Goal: Task Accomplishment & Management: Use online tool/utility

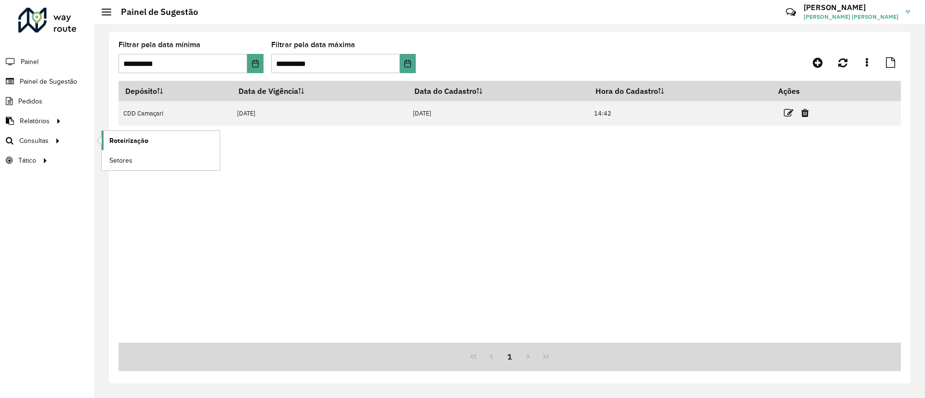
click at [122, 136] on span "Roteirização" at bounding box center [128, 141] width 39 height 10
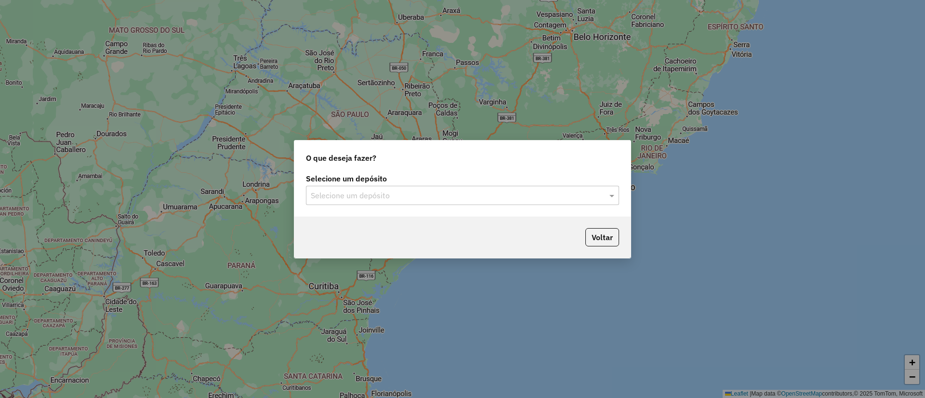
click at [486, 178] on label "Selecione um depósito" at bounding box center [462, 179] width 313 height 12
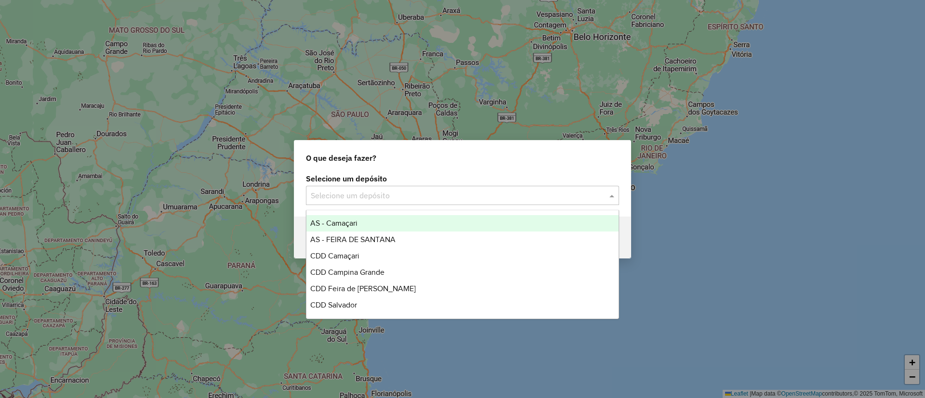
click at [488, 197] on input "text" at bounding box center [453, 196] width 284 height 12
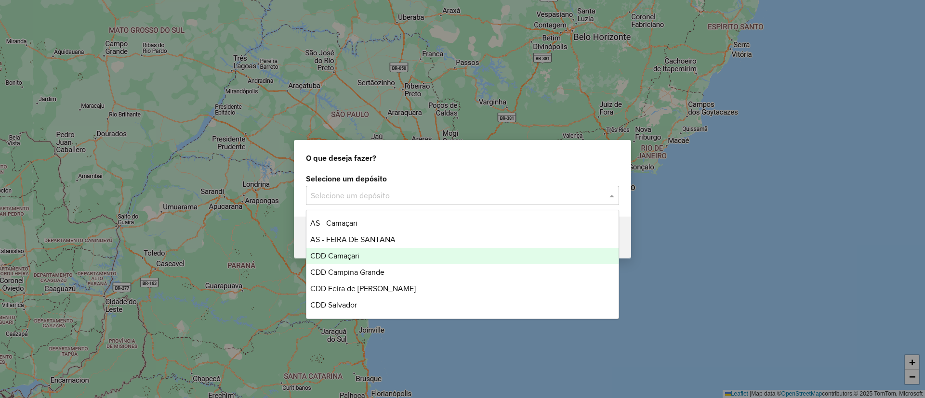
click at [483, 258] on div "CDD Camaçari" at bounding box center [462, 256] width 312 height 16
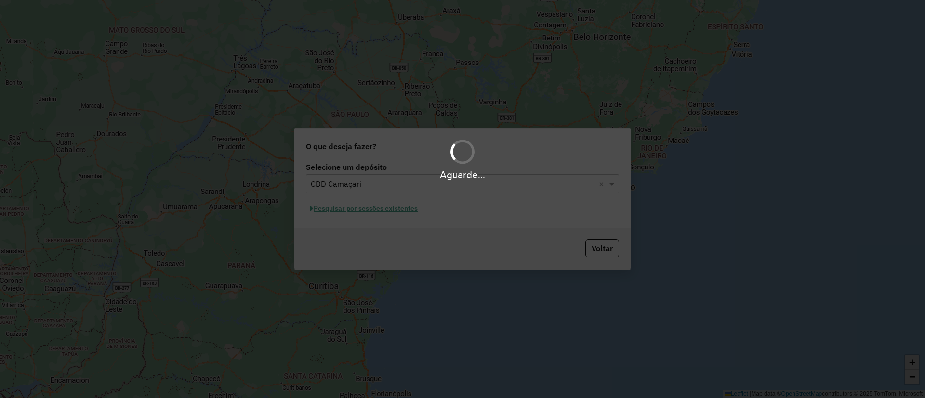
click at [385, 212] on div "Aguarde..." at bounding box center [462, 199] width 925 height 398
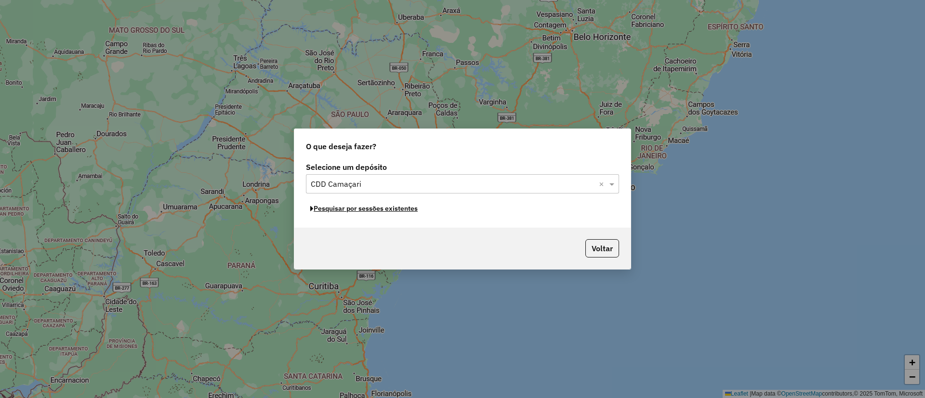
click at [385, 212] on button "Pesquisar por sessões existentes" at bounding box center [364, 208] width 116 height 15
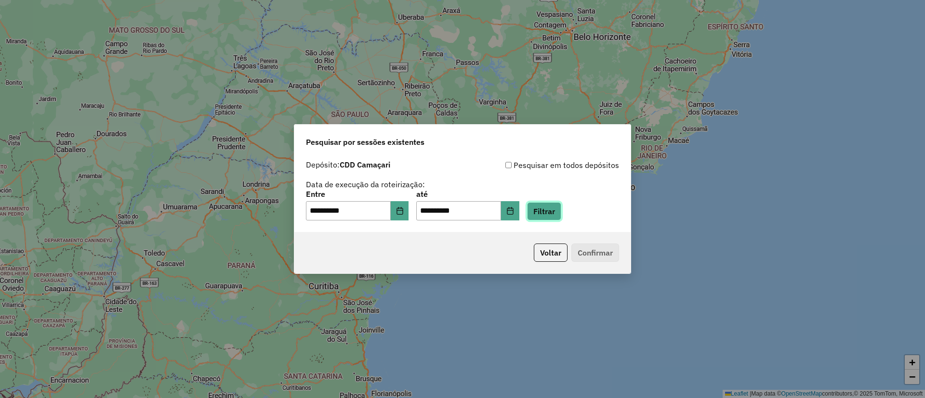
click at [551, 211] on button "Filtrar" at bounding box center [544, 211] width 34 height 18
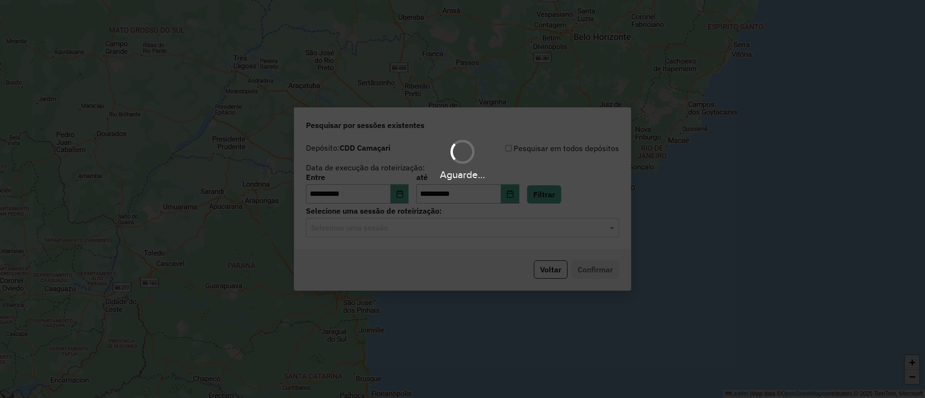
click at [383, 224] on hb-app "**********" at bounding box center [462, 199] width 925 height 398
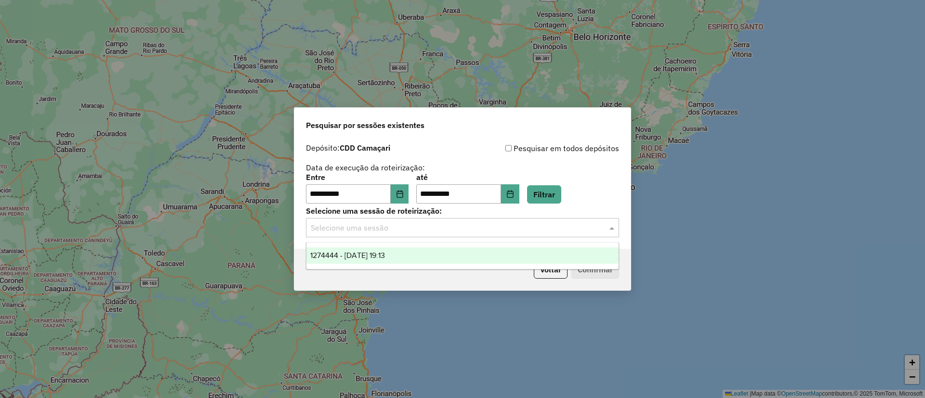
click at [383, 224] on input "text" at bounding box center [453, 229] width 284 height 12
click at [390, 244] on ng-dropdown-panel "1274444 - 12/09/2025 19:13" at bounding box center [462, 255] width 313 height 27
click at [385, 251] on span "1274444 - 12/09/2025 19:13" at bounding box center [347, 255] width 75 height 8
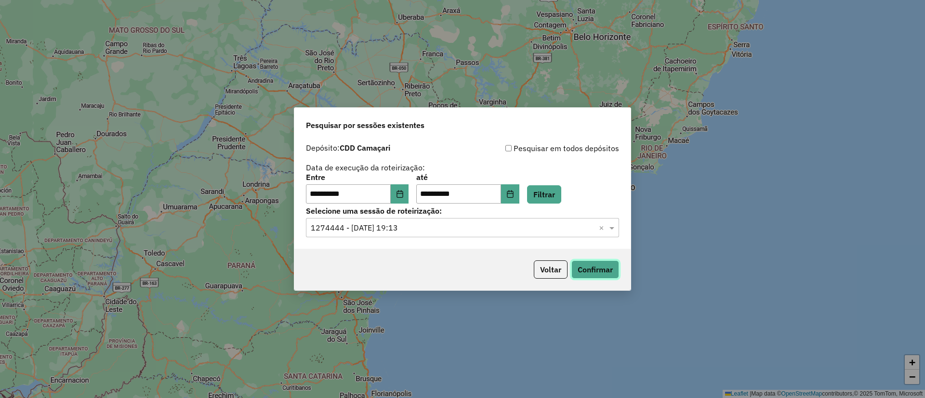
click at [603, 265] on button "Confirmar" at bounding box center [595, 270] width 48 height 18
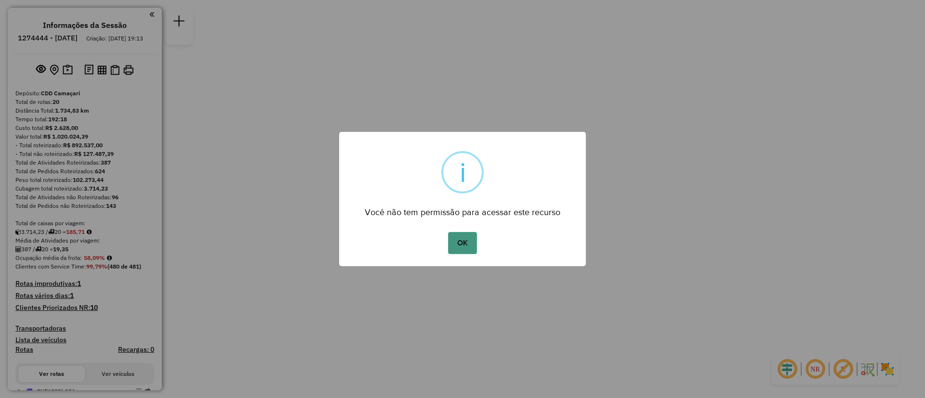
click at [455, 238] on button "OK" at bounding box center [462, 243] width 28 height 22
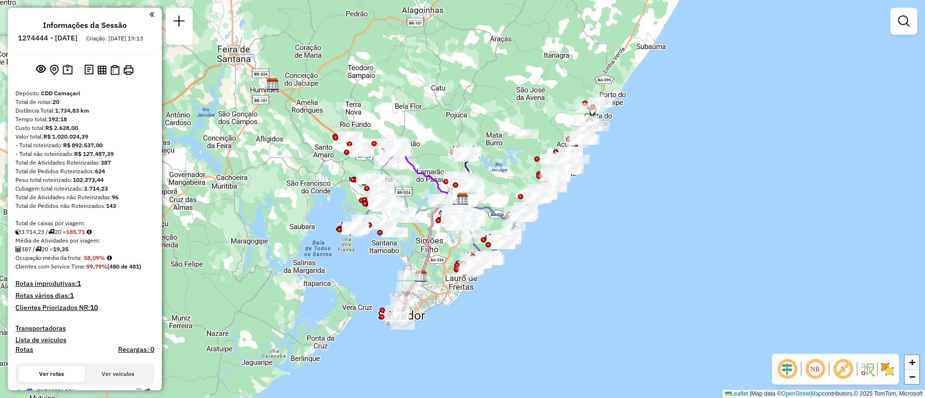
click at [577, 224] on div "Janela de atendimento Grade de atendimento Capacidade Transportadoras Veículos …" at bounding box center [462, 199] width 925 height 398
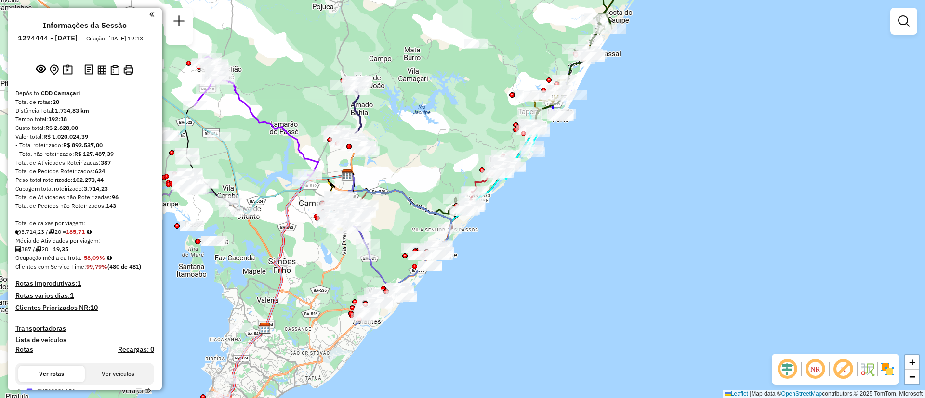
click at [577, 224] on div "Janela de atendimento Grade de atendimento Capacidade Transportadoras Veículos …" at bounding box center [462, 199] width 925 height 398
click at [516, 236] on div "Janela de atendimento Grade de atendimento Capacidade Transportadoras Veículos …" at bounding box center [462, 199] width 925 height 398
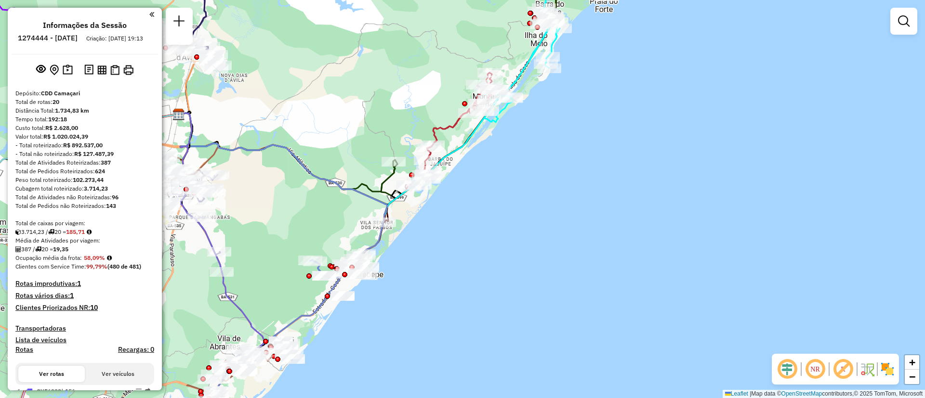
click at [416, 262] on div "Janela de atendimento Grade de atendimento Capacidade Transportadoras Veículos …" at bounding box center [462, 199] width 925 height 398
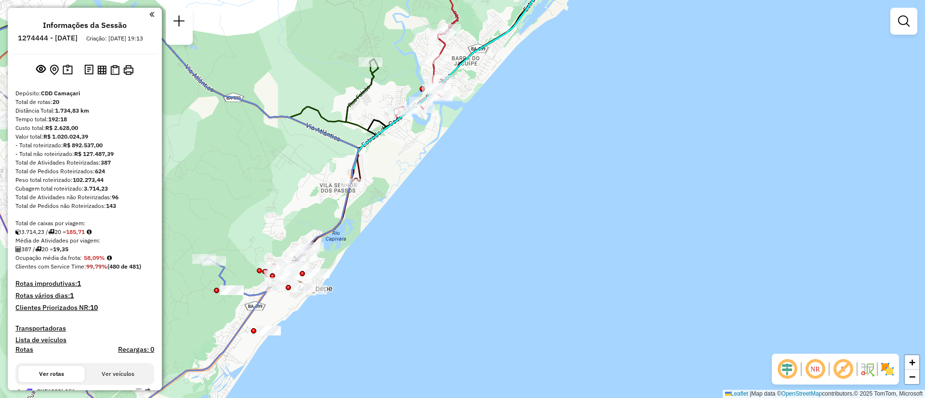
drag, startPoint x: 726, startPoint y: 101, endPoint x: 583, endPoint y: 326, distance: 266.5
click at [912, 376] on span "−" at bounding box center [912, 377] width 6 height 12
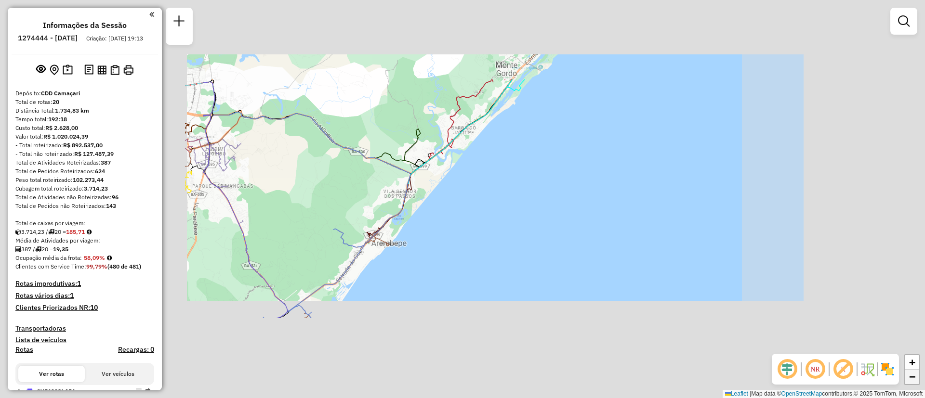
click at [912, 376] on span "−" at bounding box center [912, 377] width 6 height 12
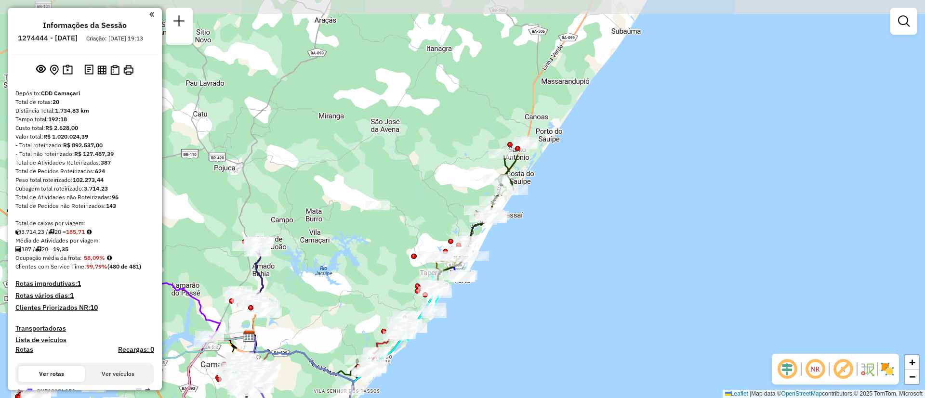
drag, startPoint x: 630, startPoint y: 98, endPoint x: 547, endPoint y: 294, distance: 212.4
click at [547, 294] on div "Janela de atendimento Grade de atendimento Capacidade Transportadoras Veículos …" at bounding box center [462, 199] width 925 height 398
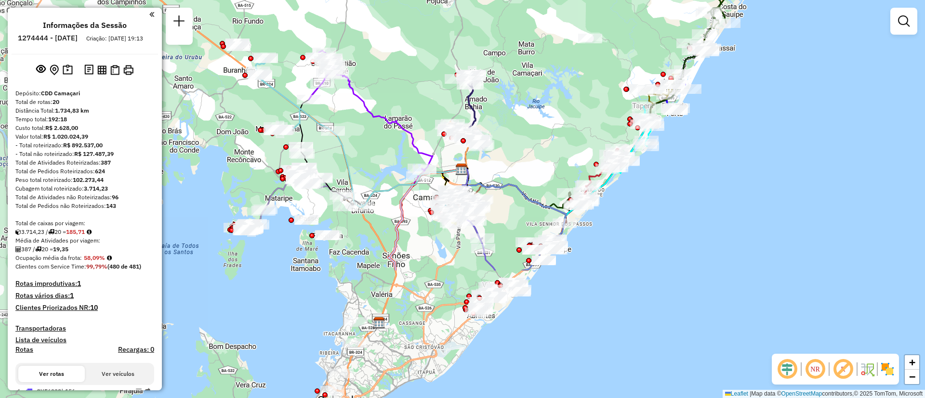
drag, startPoint x: 488, startPoint y: 315, endPoint x: 700, endPoint y: 147, distance: 270.6
click at [700, 147] on div "Janela de atendimento Grade de atendimento Capacidade Transportadoras Veículos …" at bounding box center [462, 199] width 925 height 398
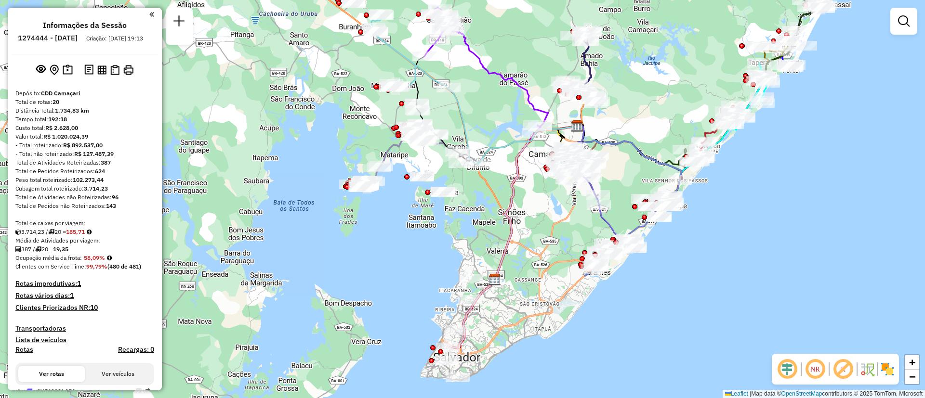
drag, startPoint x: 421, startPoint y: 284, endPoint x: 537, endPoint y: 241, distance: 123.8
click at [537, 241] on div "Janela de atendimento Grade de atendimento Capacidade Transportadoras Veículos …" at bounding box center [462, 199] width 925 height 398
click at [441, 224] on div "Rota 10 - Placa OVI5C93 34603490 - [PERSON_NAME] de atendimento Grade de atendi…" at bounding box center [462, 199] width 925 height 398
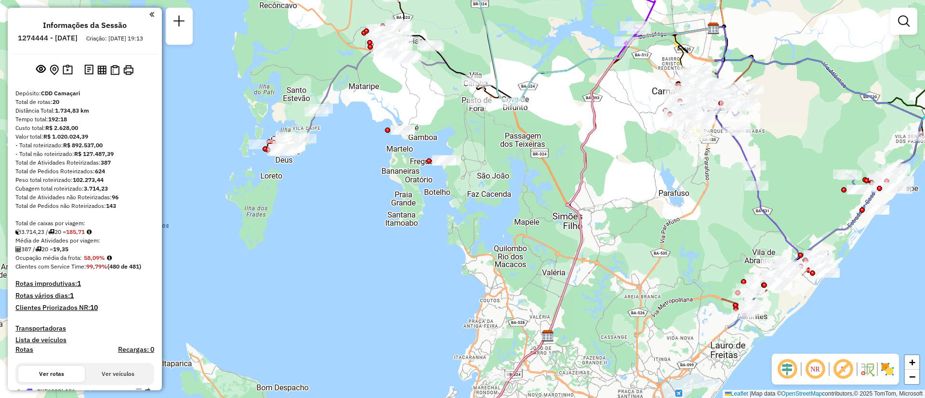
click at [352, 171] on div "Janela de atendimento Grade de atendimento Capacidade Transportadoras Veículos …" at bounding box center [462, 199] width 925 height 398
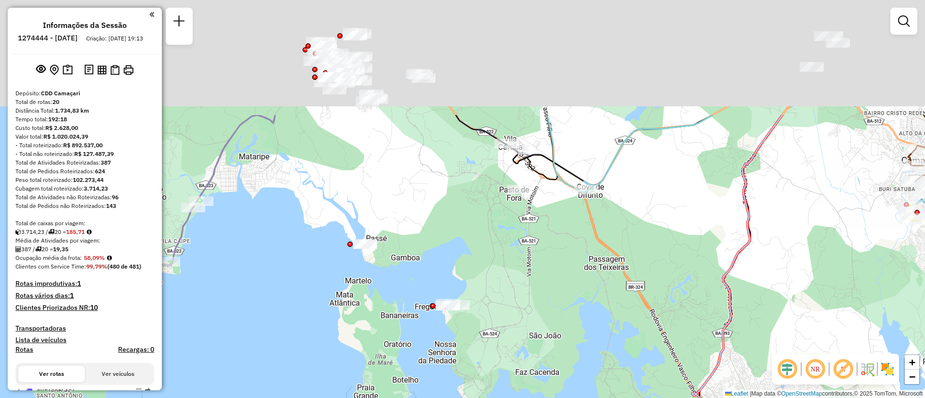
drag, startPoint x: 491, startPoint y: 55, endPoint x: 399, endPoint y: 216, distance: 185.1
click at [399, 216] on div "Janela de atendimento Grade de atendimento Capacidade Transportadoras Veículos …" at bounding box center [462, 199] width 925 height 398
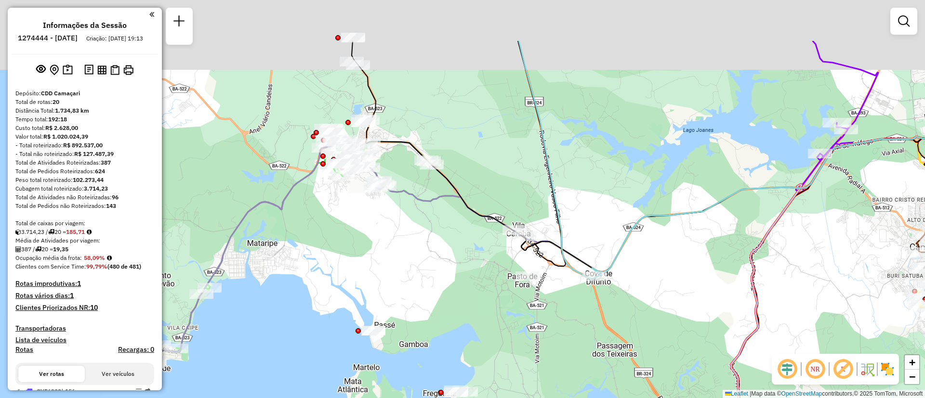
drag, startPoint x: 494, startPoint y: 60, endPoint x: 504, endPoint y: 141, distance: 81.1
click at [504, 141] on div "Janela de atendimento Grade de atendimento Capacidade Transportadoras Veículos …" at bounding box center [462, 199] width 925 height 398
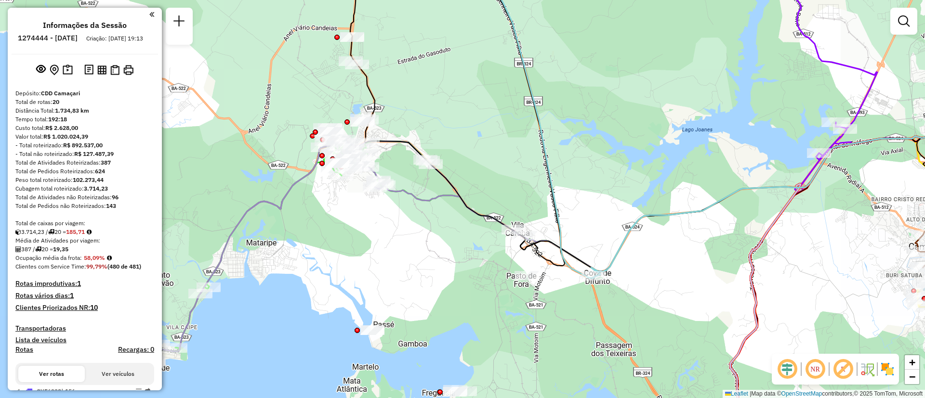
click at [444, 116] on div "Janela de atendimento Grade de atendimento Capacidade Transportadoras Veículos …" at bounding box center [462, 199] width 925 height 398
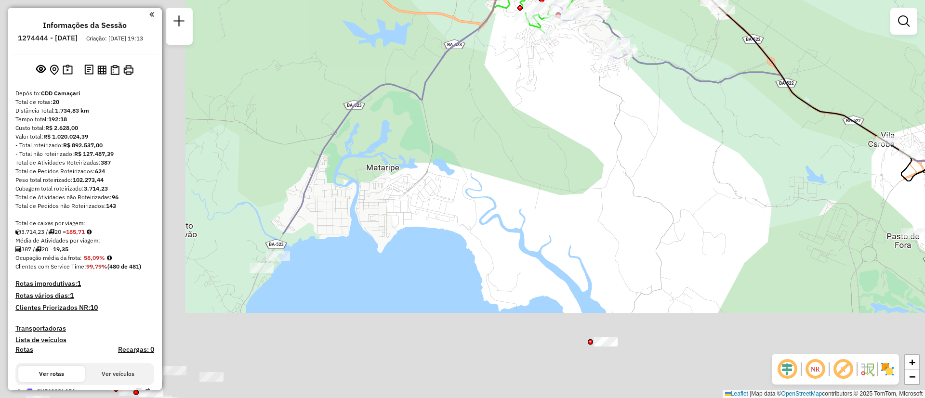
drag, startPoint x: 274, startPoint y: 294, endPoint x: 579, endPoint y: 91, distance: 366.5
click at [579, 91] on div "Janela de atendimento Grade de atendimento Capacidade Transportadoras Veículos …" at bounding box center [462, 199] width 925 height 398
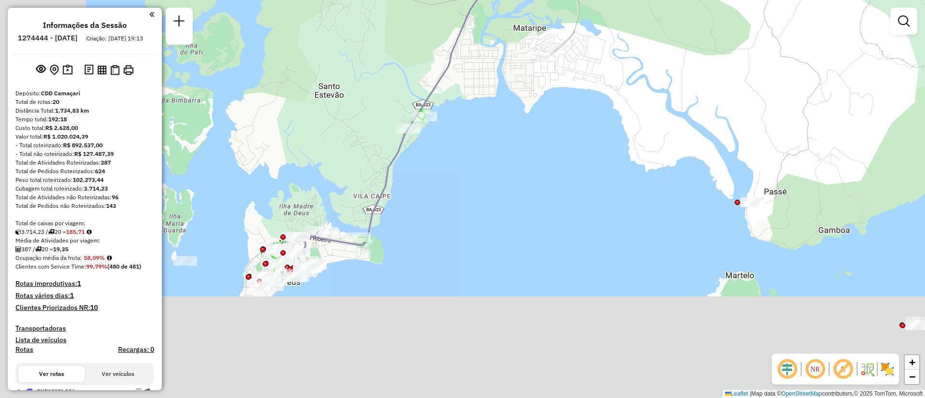
drag, startPoint x: 381, startPoint y: 260, endPoint x: 594, endPoint y: 91, distance: 272.2
click at [594, 91] on div "Janela de atendimento Grade de atendimento Capacidade Transportadoras Veículos …" at bounding box center [462, 199] width 925 height 398
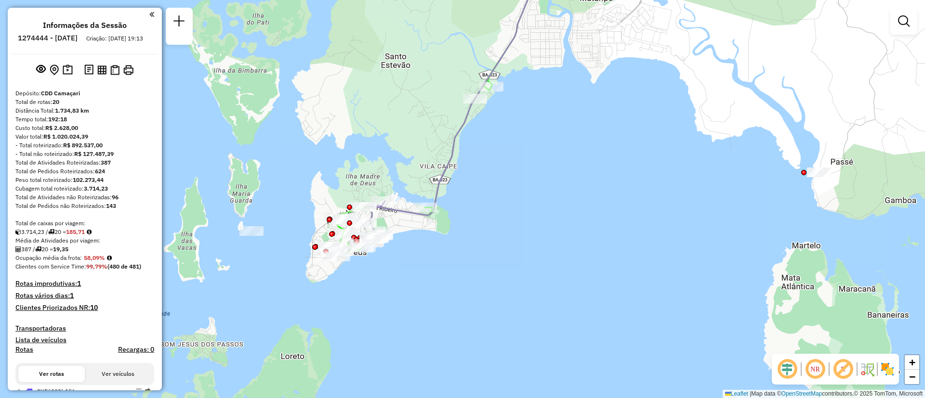
click at [515, 237] on div "Janela de atendimento Grade de atendimento Capacidade Transportadoras Veículos …" at bounding box center [462, 199] width 925 height 398
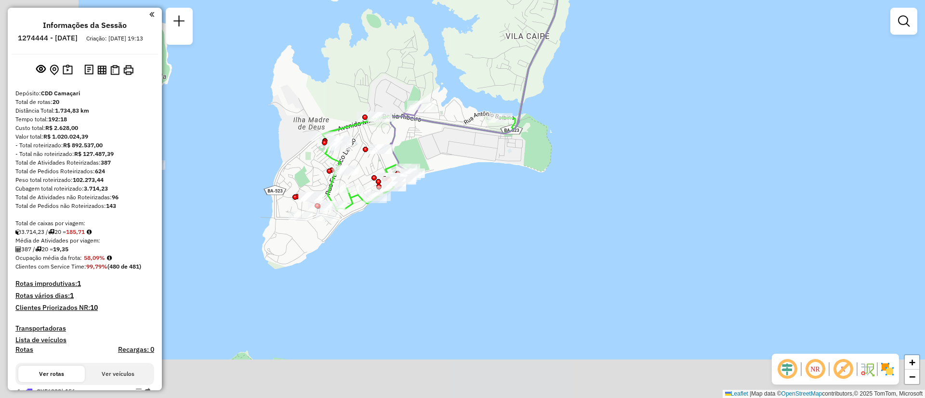
drag, startPoint x: 424, startPoint y: 251, endPoint x: 590, endPoint y: 191, distance: 175.9
click at [590, 191] on div "Janela de atendimento Grade de atendimento Capacidade Transportadoras Veículos …" at bounding box center [462, 199] width 925 height 398
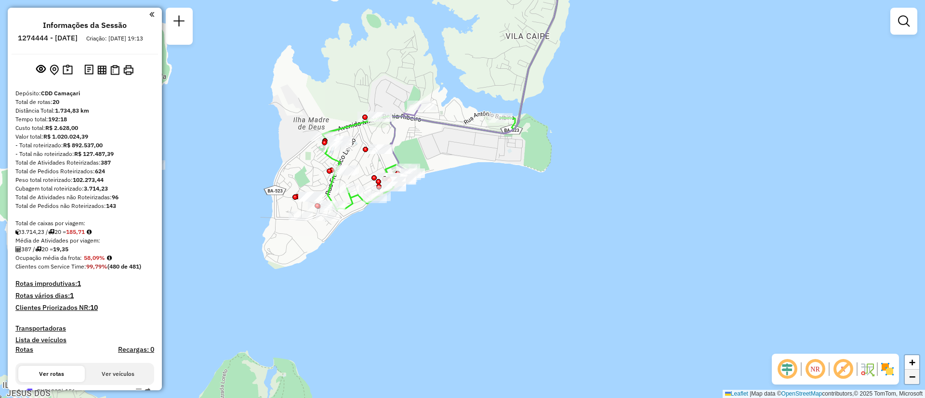
click at [915, 376] on span "−" at bounding box center [912, 377] width 6 height 12
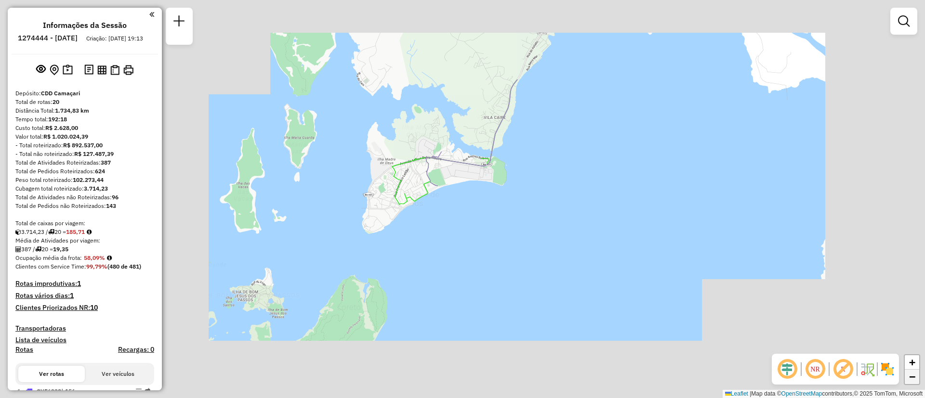
click at [915, 376] on span "−" at bounding box center [912, 377] width 6 height 12
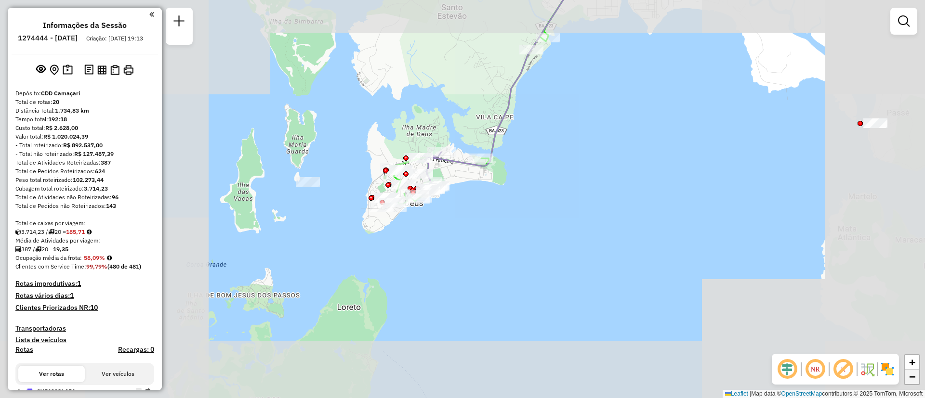
click at [915, 376] on span "−" at bounding box center [912, 377] width 6 height 12
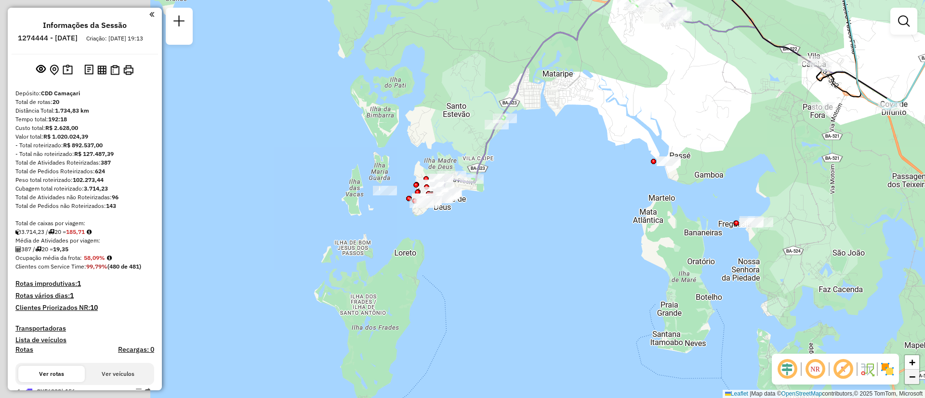
click at [915, 376] on span "−" at bounding box center [912, 377] width 6 height 12
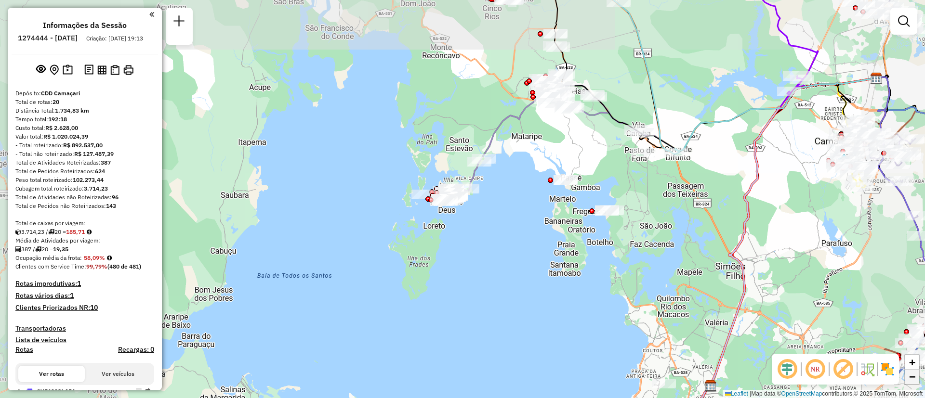
click at [915, 376] on span "−" at bounding box center [912, 377] width 6 height 12
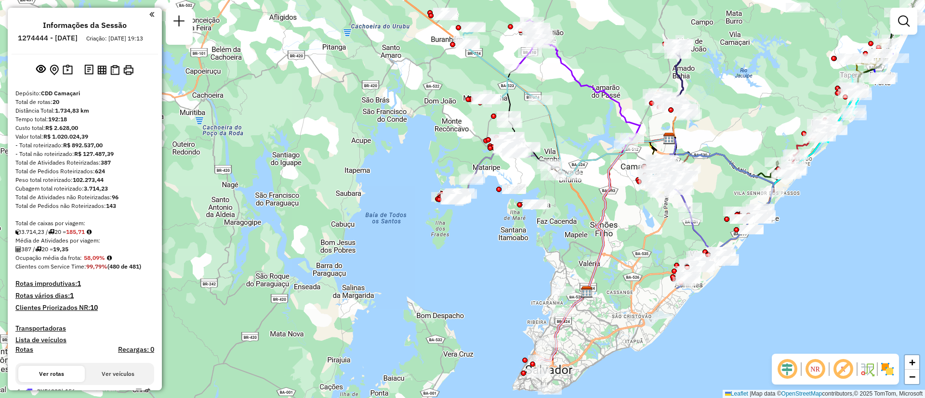
click at [797, 216] on div "Janela de atendimento Grade de atendimento Capacidade Transportadoras Veículos …" at bounding box center [462, 199] width 925 height 398
click at [779, 253] on div "Janela de atendimento Grade de atendimento Capacidade Transportadoras Veículos …" at bounding box center [462, 199] width 925 height 398
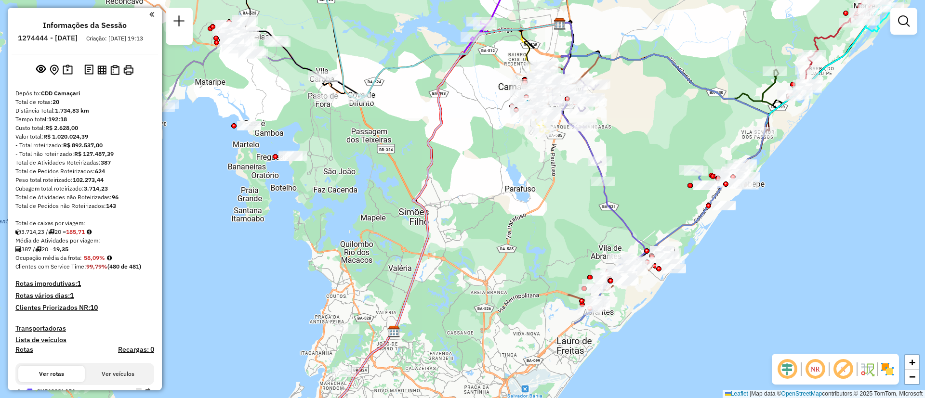
click at [779, 253] on div "Janela de atendimento Grade de atendimento Capacidade Transportadoras Veículos …" at bounding box center [462, 199] width 925 height 398
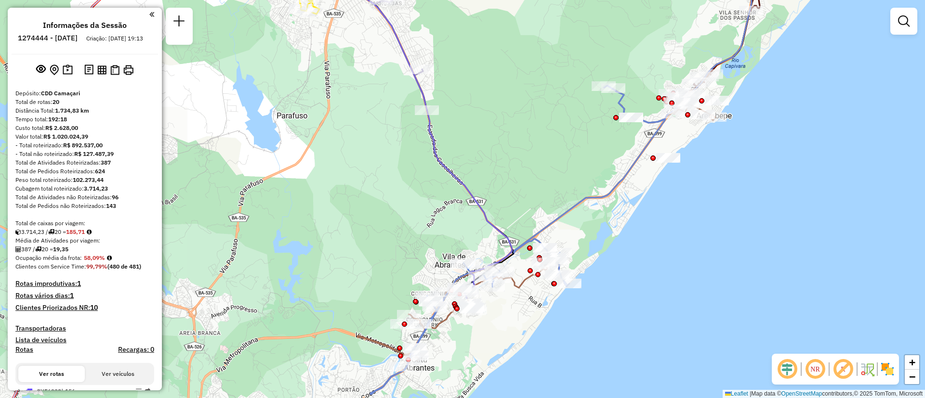
click at [649, 232] on div "Janela de atendimento Grade de atendimento Capacidade Transportadoras Veículos …" at bounding box center [462, 199] width 925 height 398
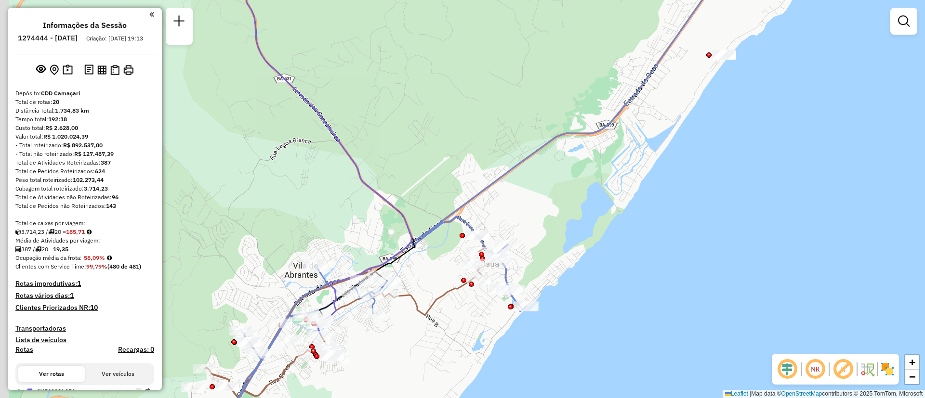
drag, startPoint x: 744, startPoint y: 103, endPoint x: 826, endPoint y: 44, distance: 100.5
click at [826, 44] on div "Janela de atendimento Grade de atendimento Capacidade Transportadoras Veículos …" at bounding box center [462, 199] width 925 height 398
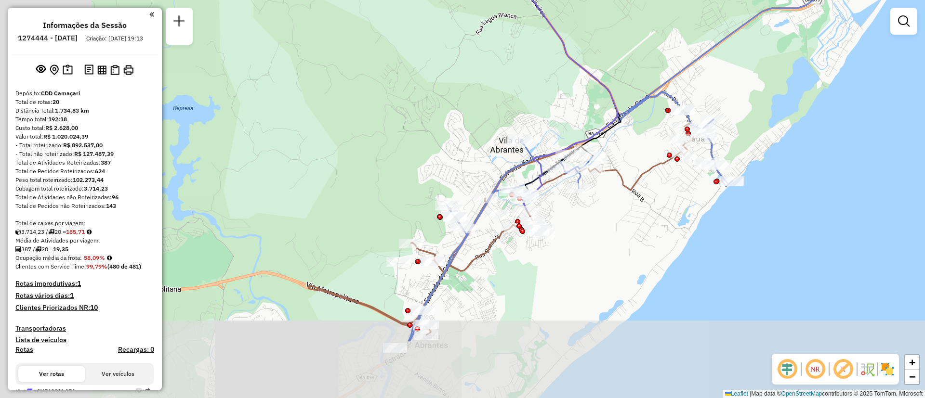
drag, startPoint x: 509, startPoint y: 294, endPoint x: 670, endPoint y: 198, distance: 187.5
click at [670, 198] on div "Janela de atendimento Grade de atendimento Capacidade Transportadoras Veículos …" at bounding box center [462, 199] width 925 height 398
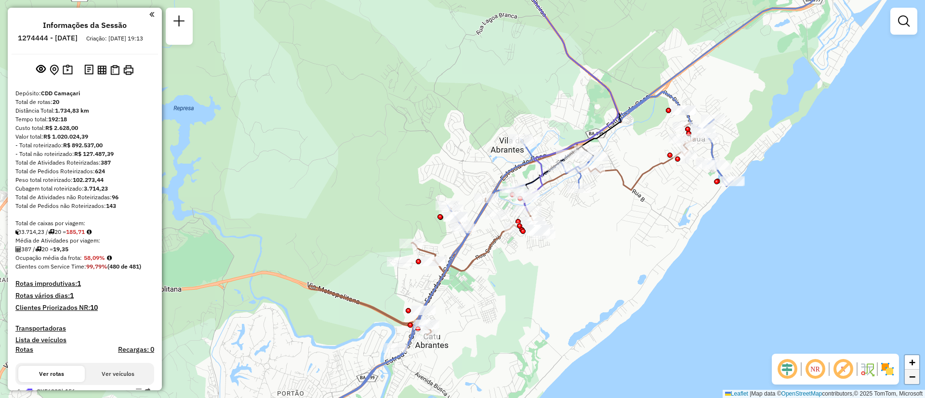
click at [911, 376] on span "−" at bounding box center [912, 377] width 6 height 12
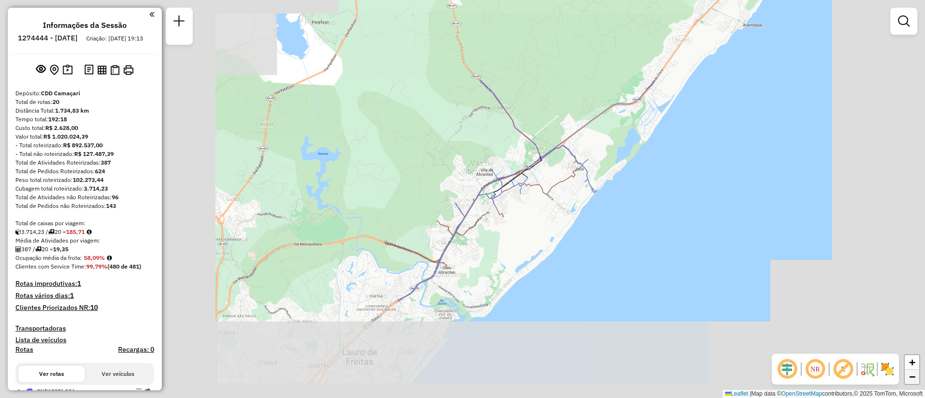
click at [911, 376] on span "−" at bounding box center [912, 377] width 6 height 12
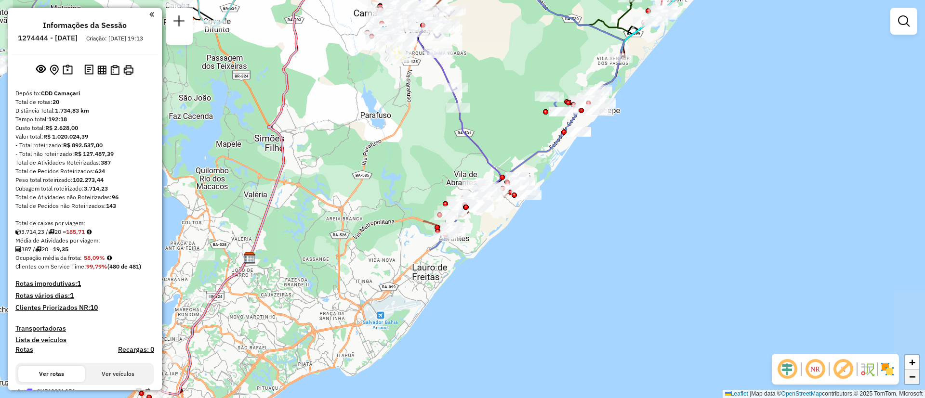
click at [911, 376] on span "−" at bounding box center [912, 377] width 6 height 12
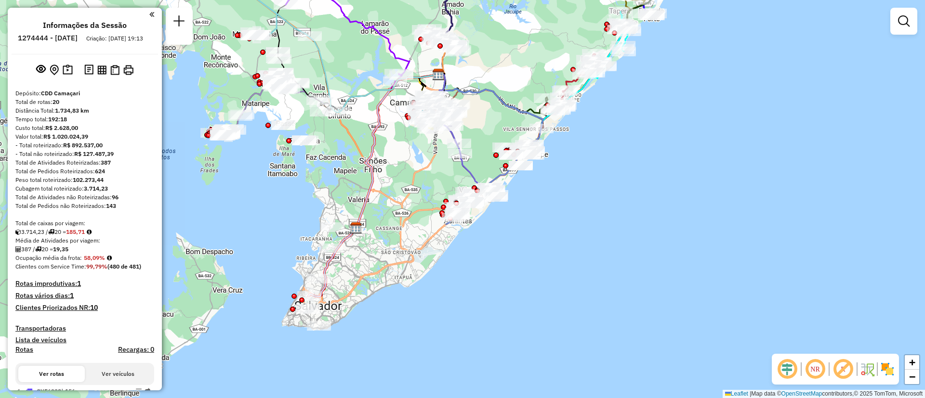
click at [401, 313] on div "Janela de atendimento Grade de atendimento Capacidade Transportadoras Veículos …" at bounding box center [462, 199] width 925 height 398
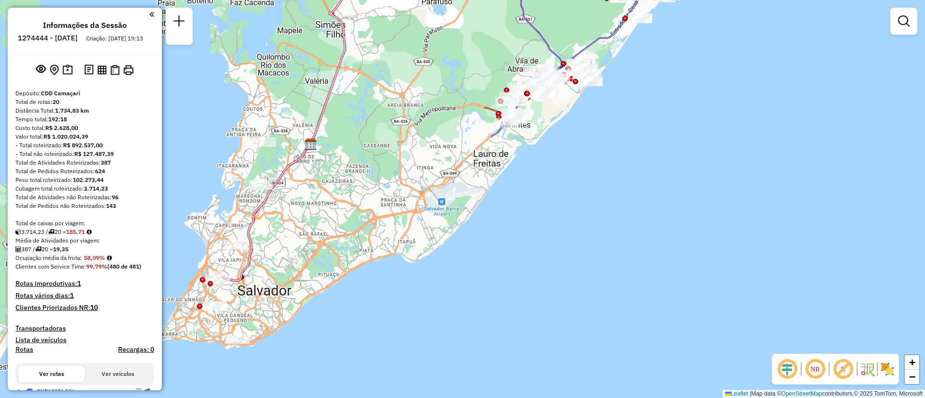
click at [299, 319] on div "Janela de atendimento Grade de atendimento Capacidade Transportadoras Veículos …" at bounding box center [462, 199] width 925 height 398
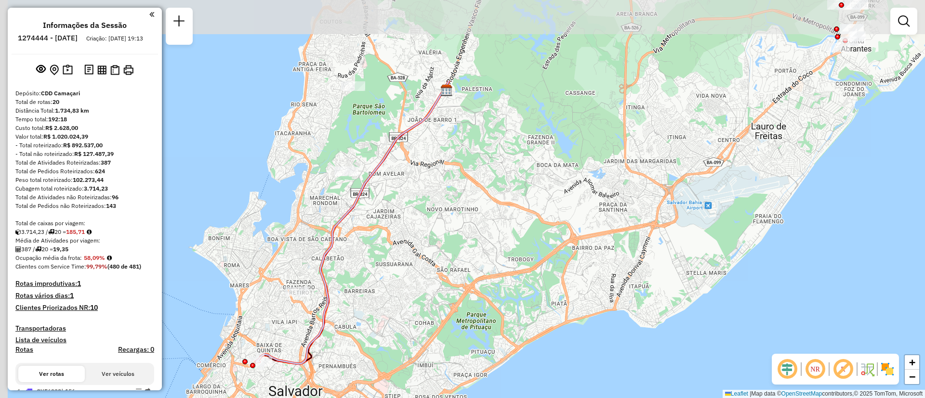
drag, startPoint x: 350, startPoint y: 253, endPoint x: 431, endPoint y: 336, distance: 116.2
click at [431, 336] on div "Janela de atendimento Grade de atendimento Capacidade Transportadoras Veículos …" at bounding box center [462, 199] width 925 height 398
